Goal: Find specific page/section: Find specific page/section

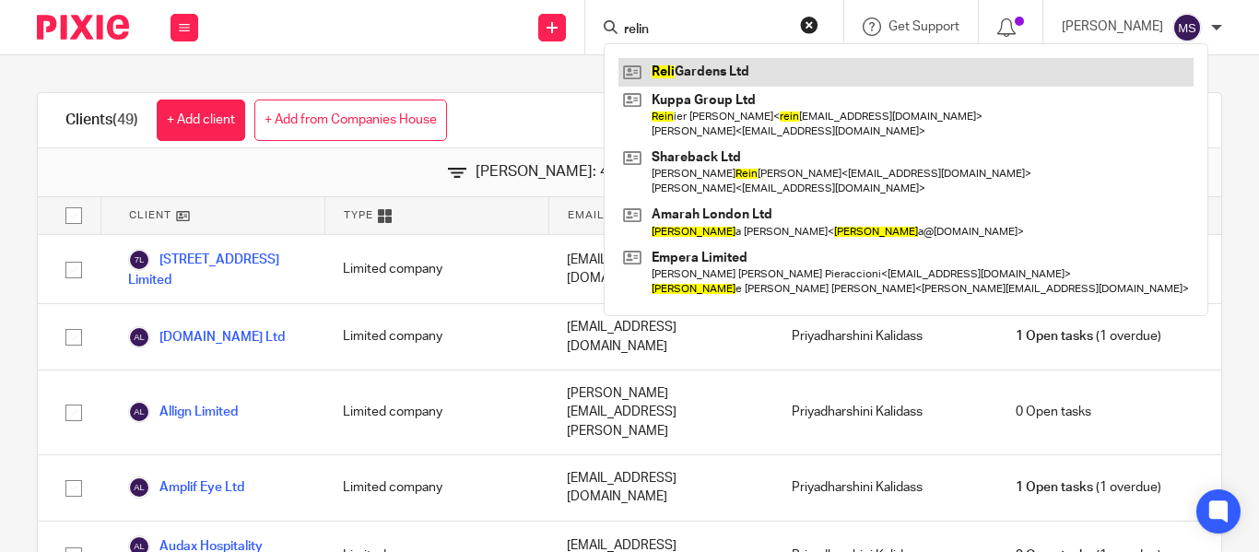
type input "relin"
click at [689, 80] on link at bounding box center [906, 72] width 575 height 28
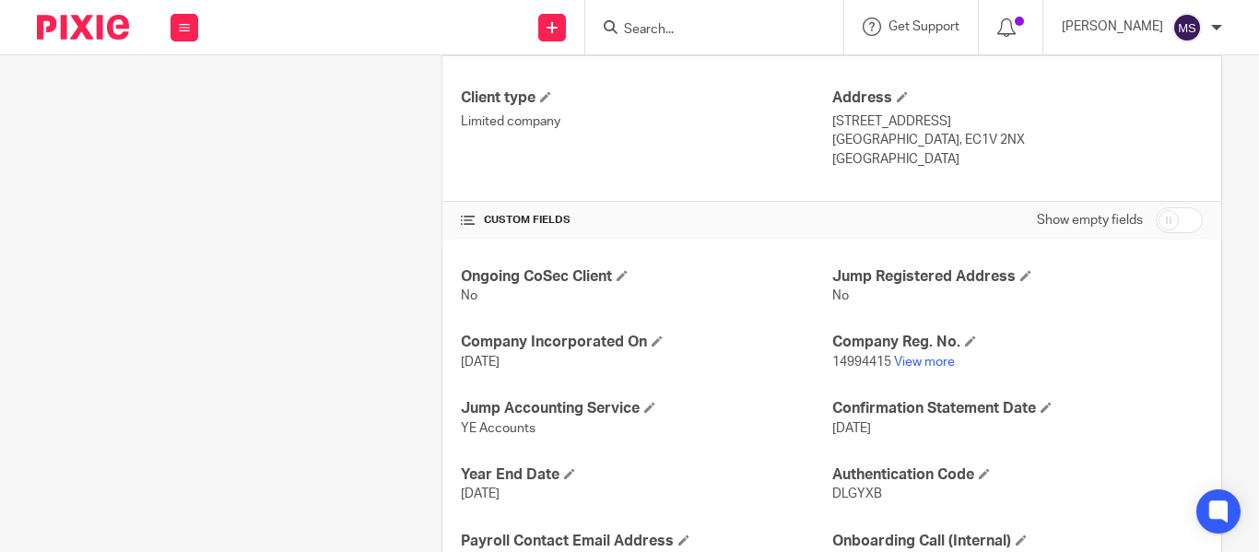
scroll to position [510, 0]
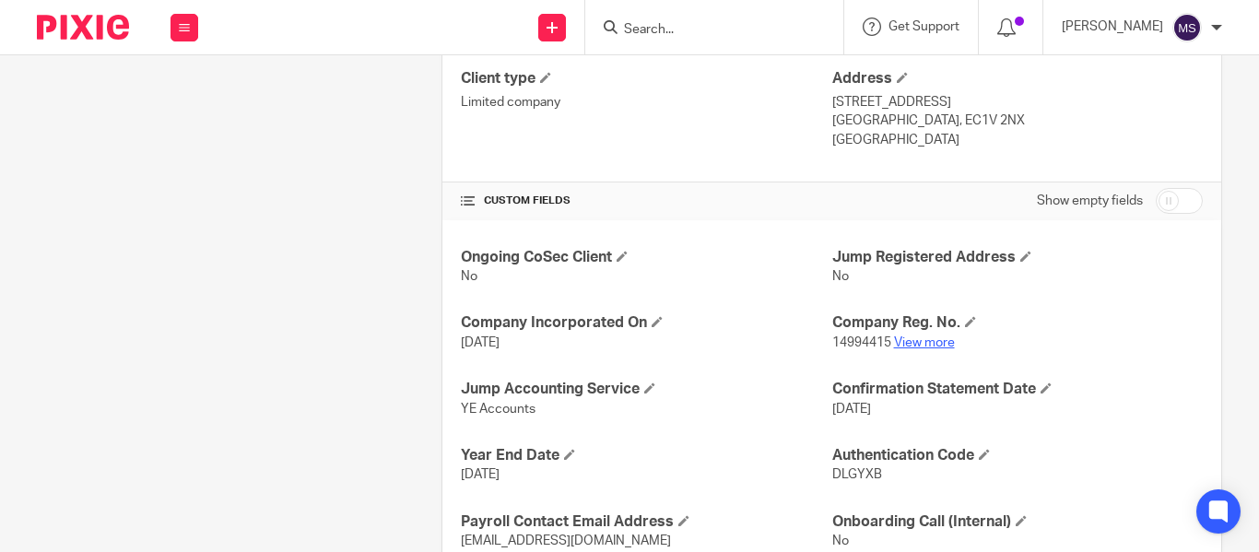
click at [907, 347] on link "View more" at bounding box center [924, 343] width 61 height 13
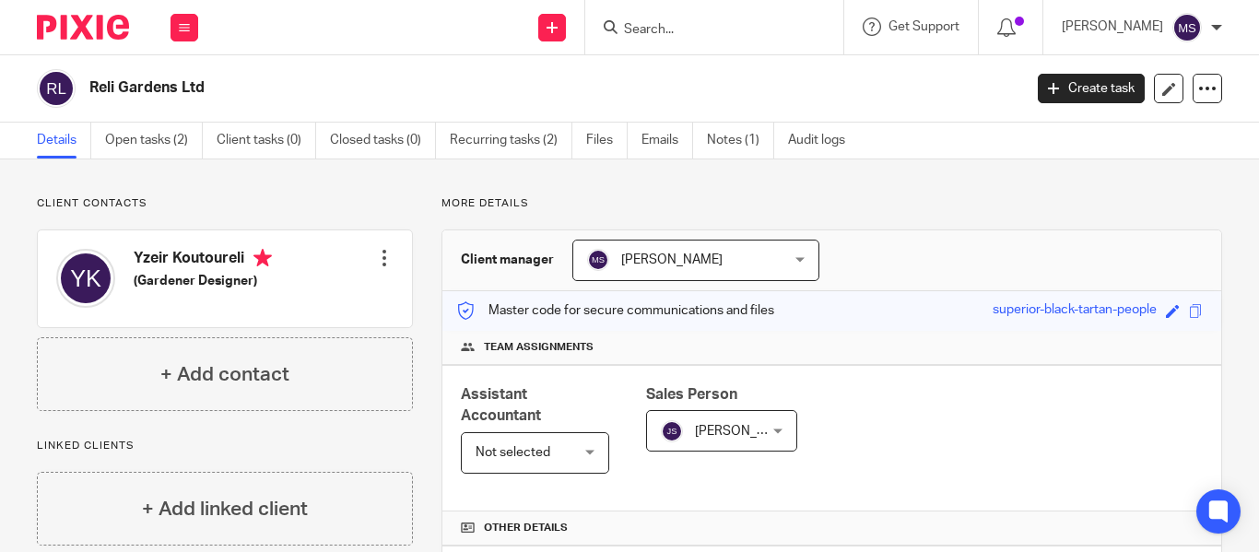
click at [622, 26] on input "Search" at bounding box center [705, 30] width 166 height 17
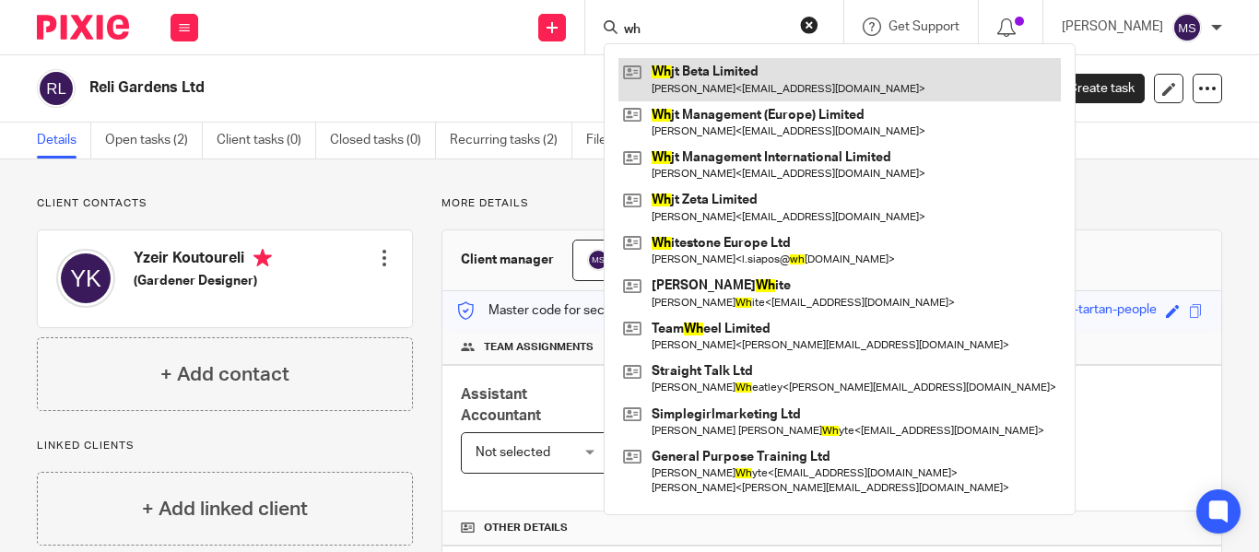
type input "wh"
click at [671, 66] on link at bounding box center [840, 79] width 443 height 42
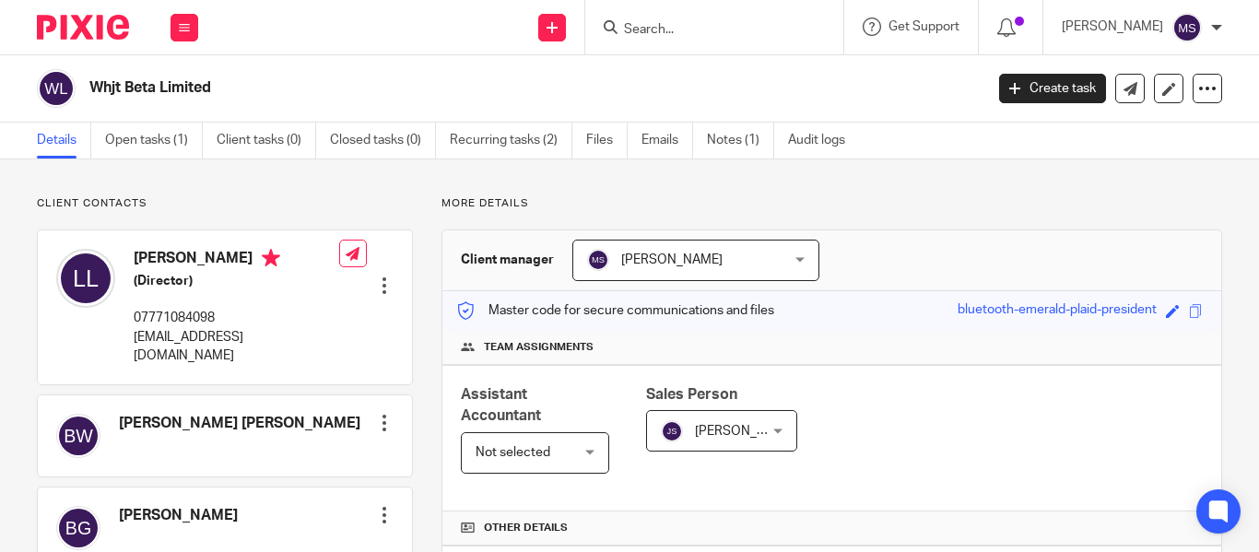
scroll to position [450, 0]
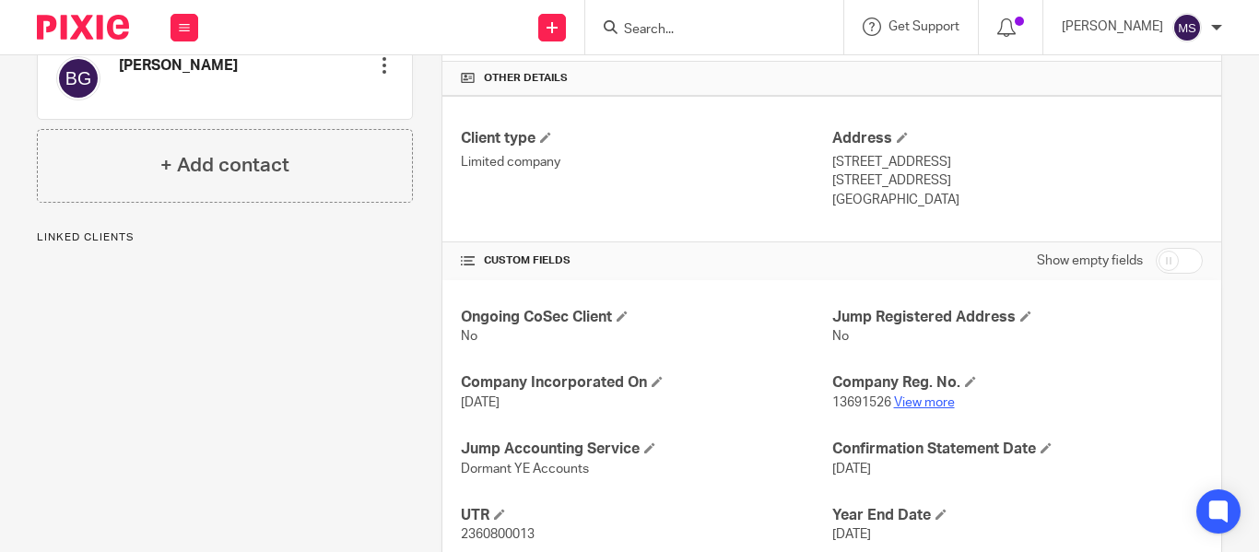
click at [915, 400] on link "View more" at bounding box center [924, 402] width 61 height 13
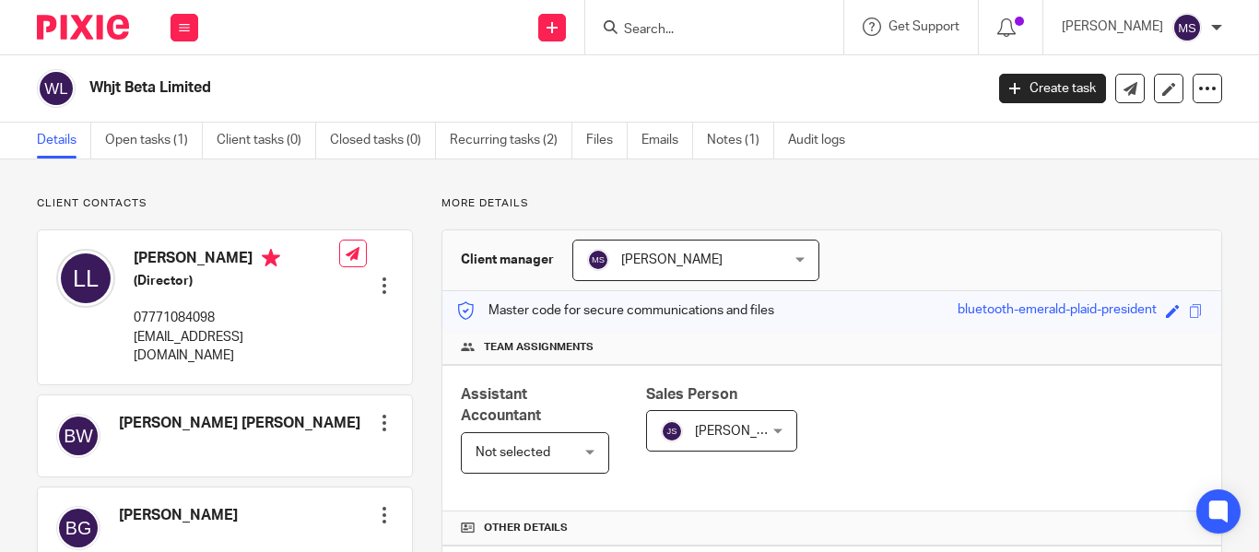
click at [460, 71] on div "Whjt Beta Limited" at bounding box center [504, 88] width 935 height 39
click at [622, 25] on input "Search" at bounding box center [705, 30] width 166 height 17
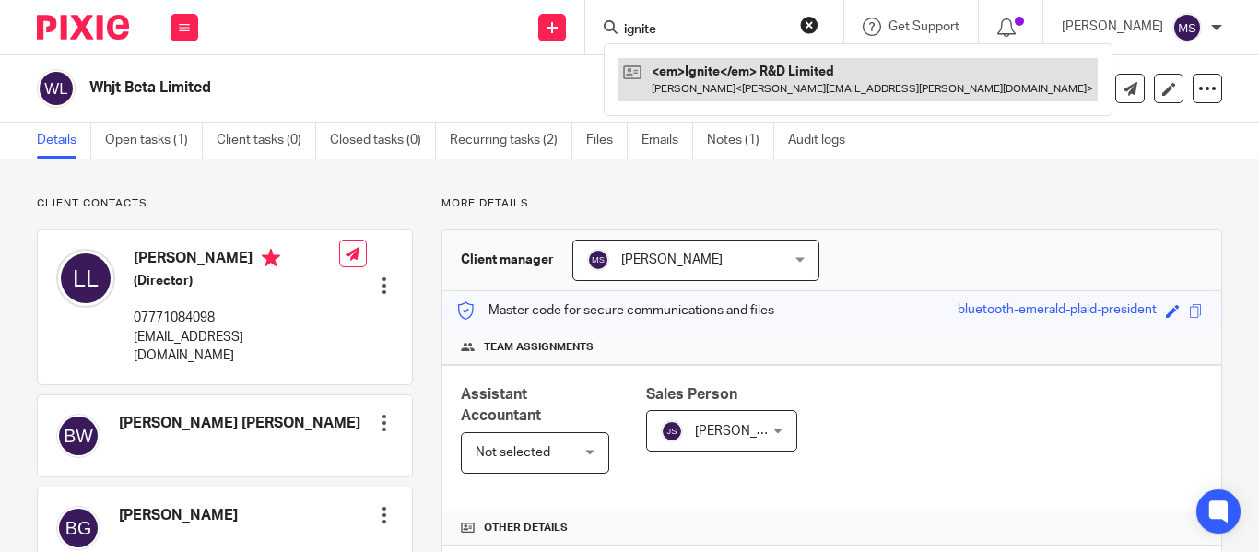
type input "ignite"
click at [703, 80] on link at bounding box center [858, 79] width 479 height 42
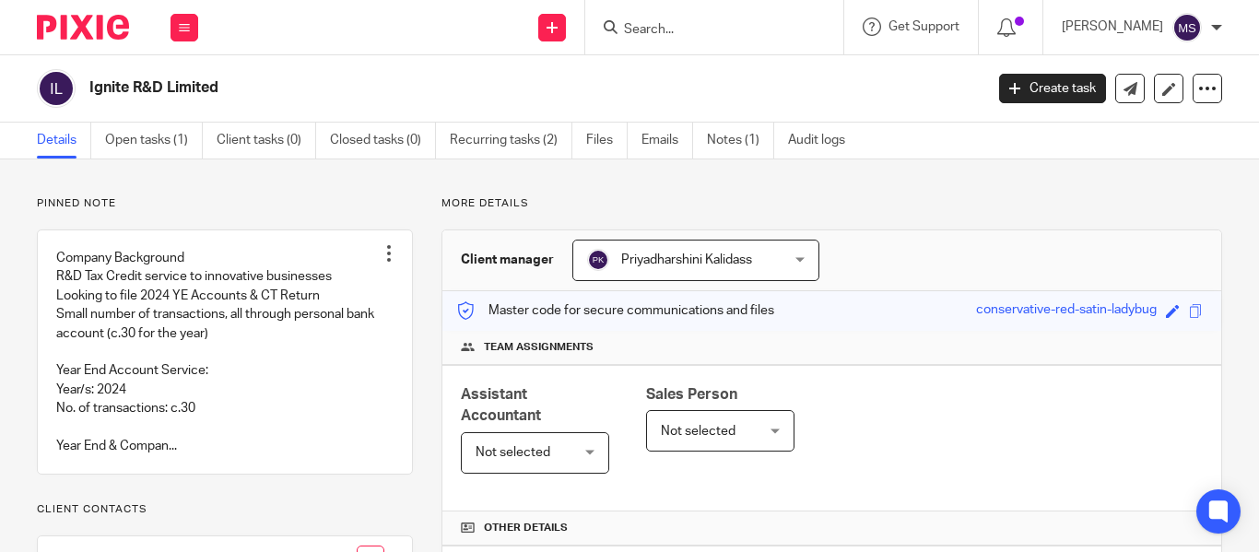
scroll to position [384, 0]
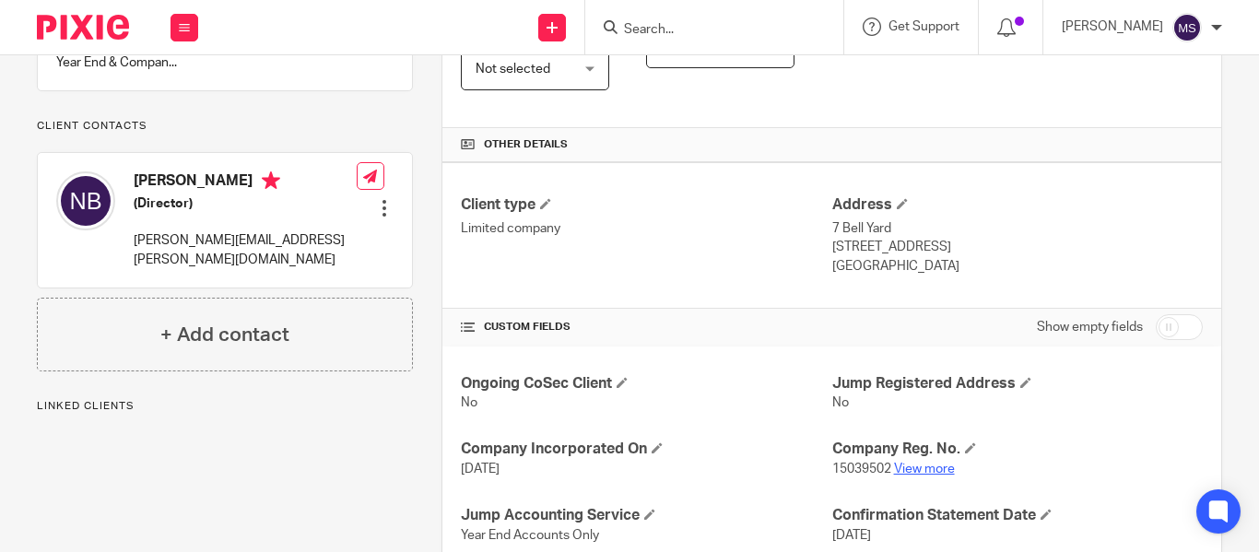
click at [917, 468] on link "View more" at bounding box center [924, 469] width 61 height 13
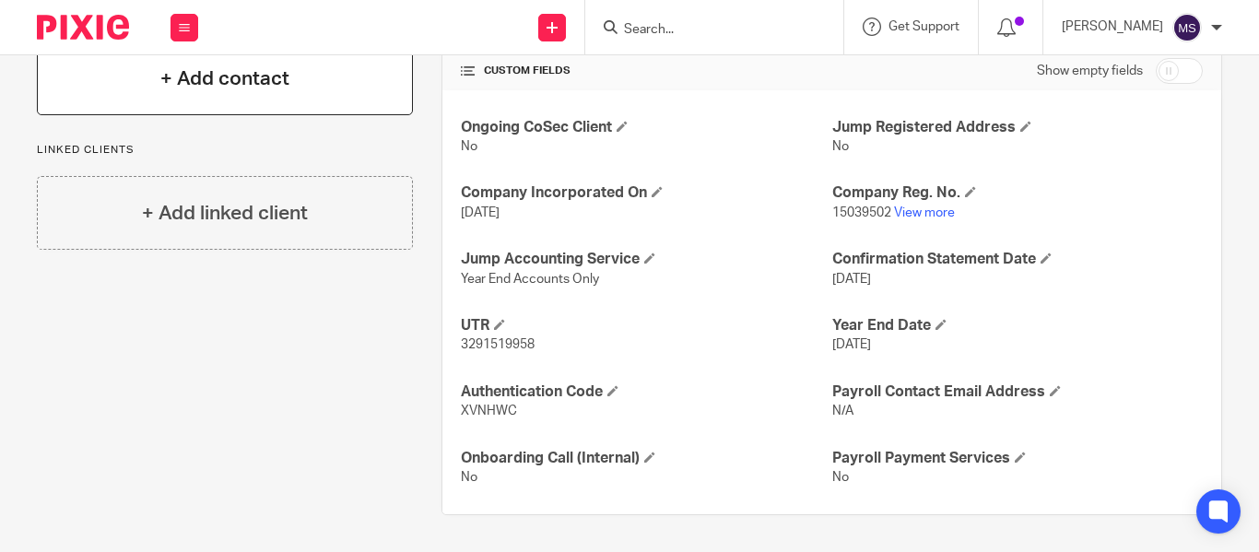
scroll to position [0, 0]
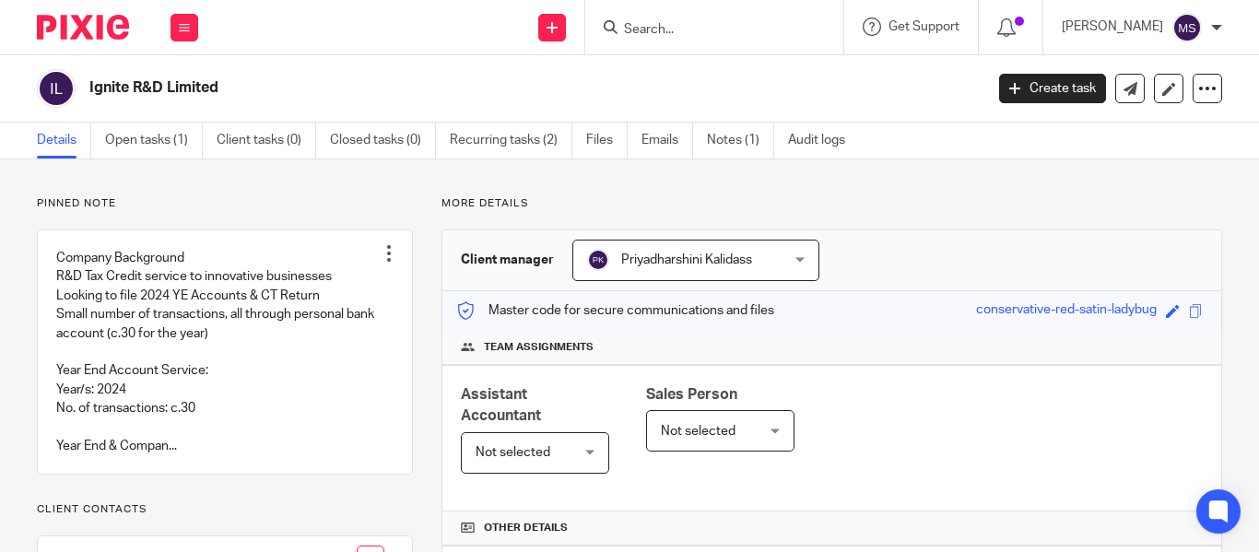
click at [651, 31] on input "Search" at bounding box center [705, 30] width 166 height 17
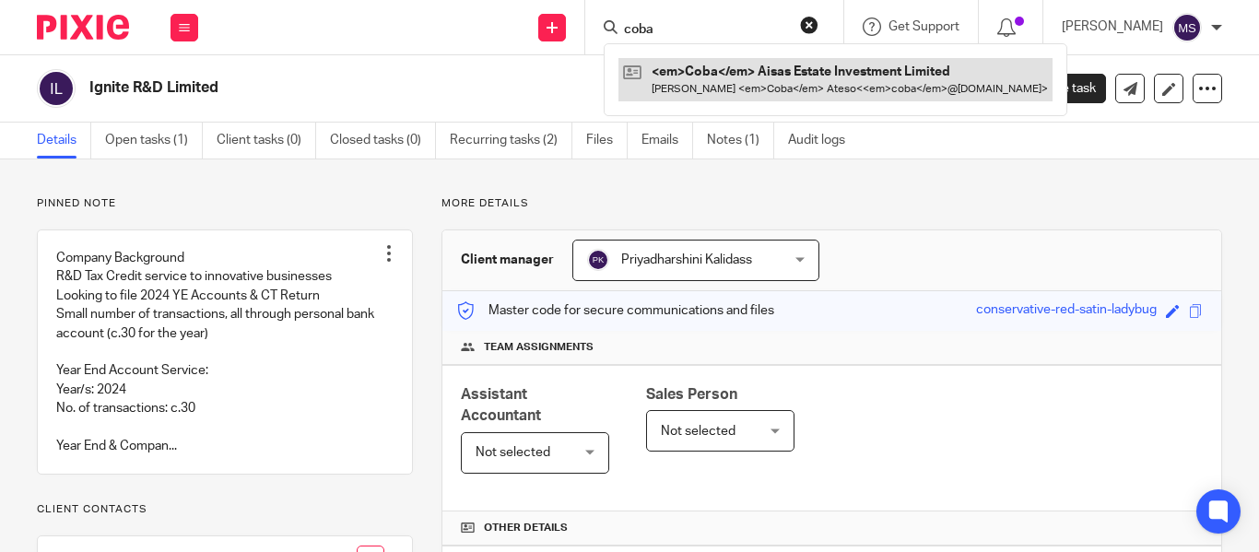
type input "coba"
click at [727, 78] on link at bounding box center [836, 79] width 434 height 42
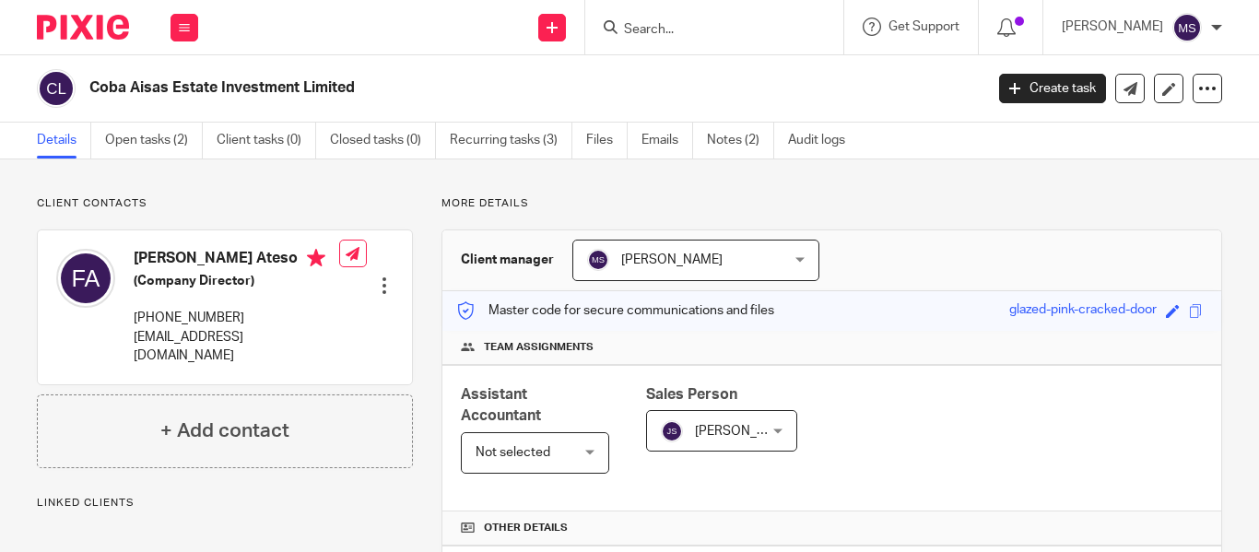
click at [246, 91] on h2 "Coba Aisas Estate Investment Limited" at bounding box center [442, 87] width 706 height 19
copy main "Coba Aisas Estate Investment Limited Create task Update from Companies House Ex…"
